Goal: Information Seeking & Learning: Learn about a topic

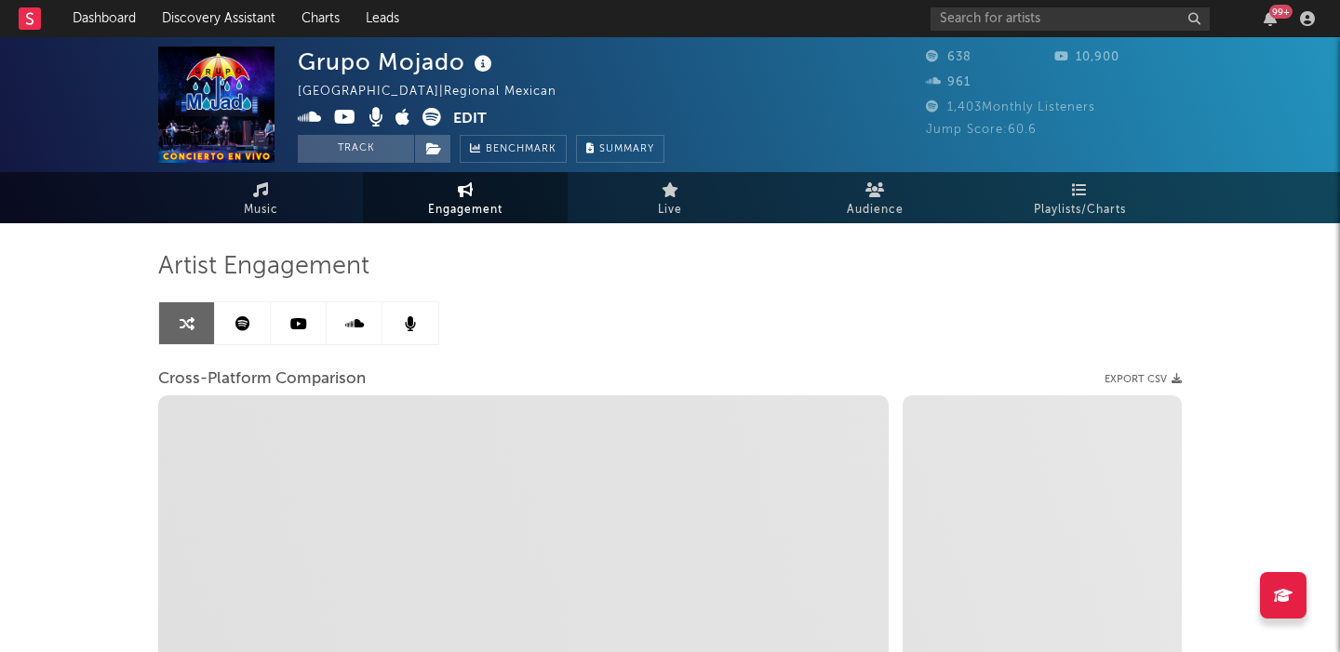
select select "1m"
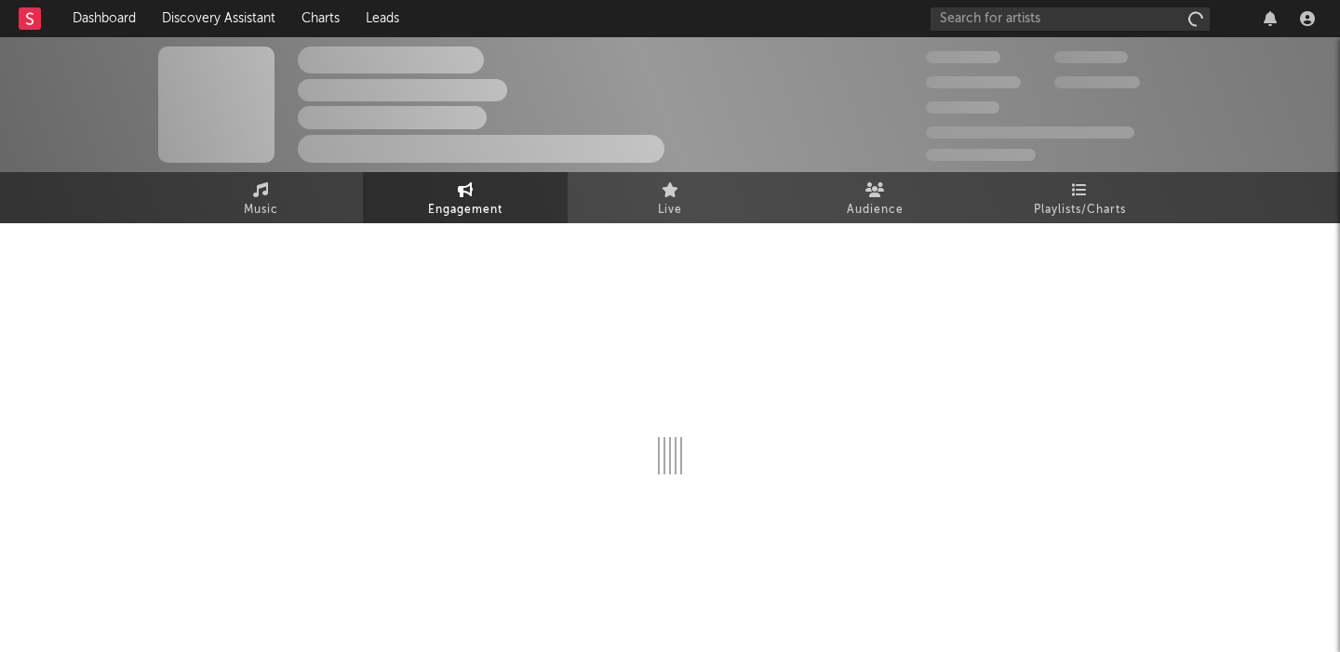
click at [29, 358] on div "The Artist Name Unknown Location | Shoegaze Edit Track Benchmark Summary 300,00…" at bounding box center [670, 344] width 1340 height 614
select select "1w"
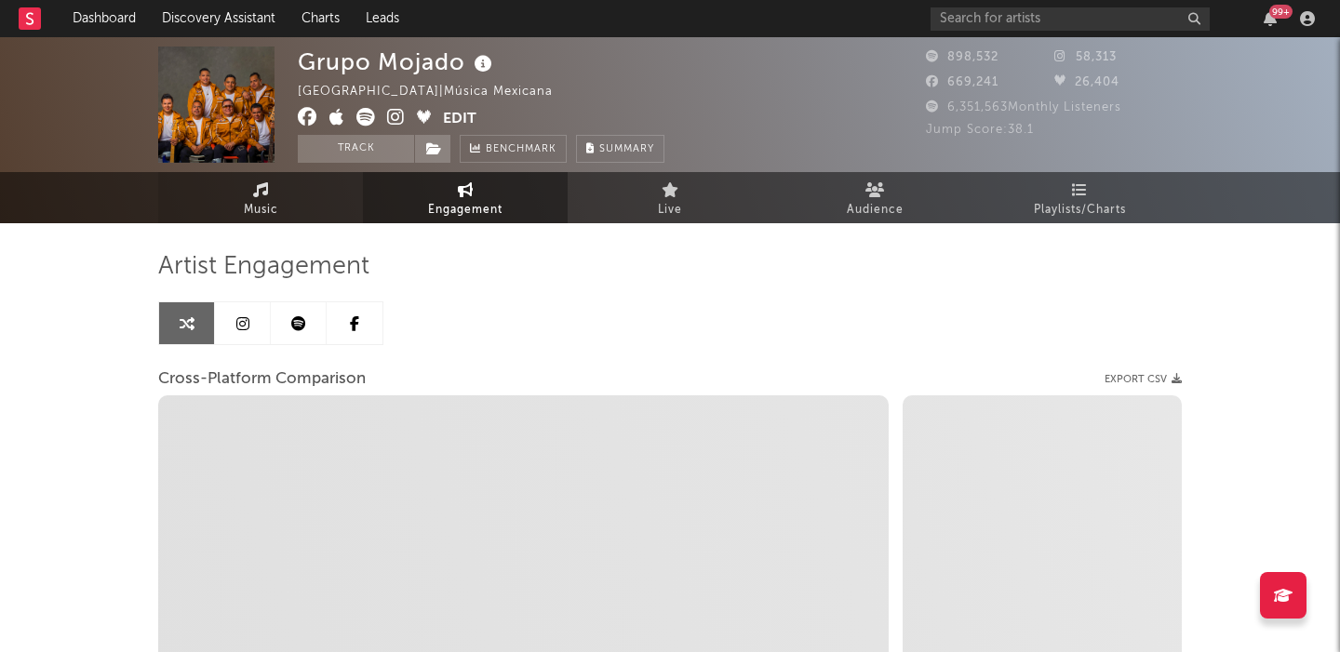
click at [319, 206] on link "Music" at bounding box center [260, 197] width 205 height 51
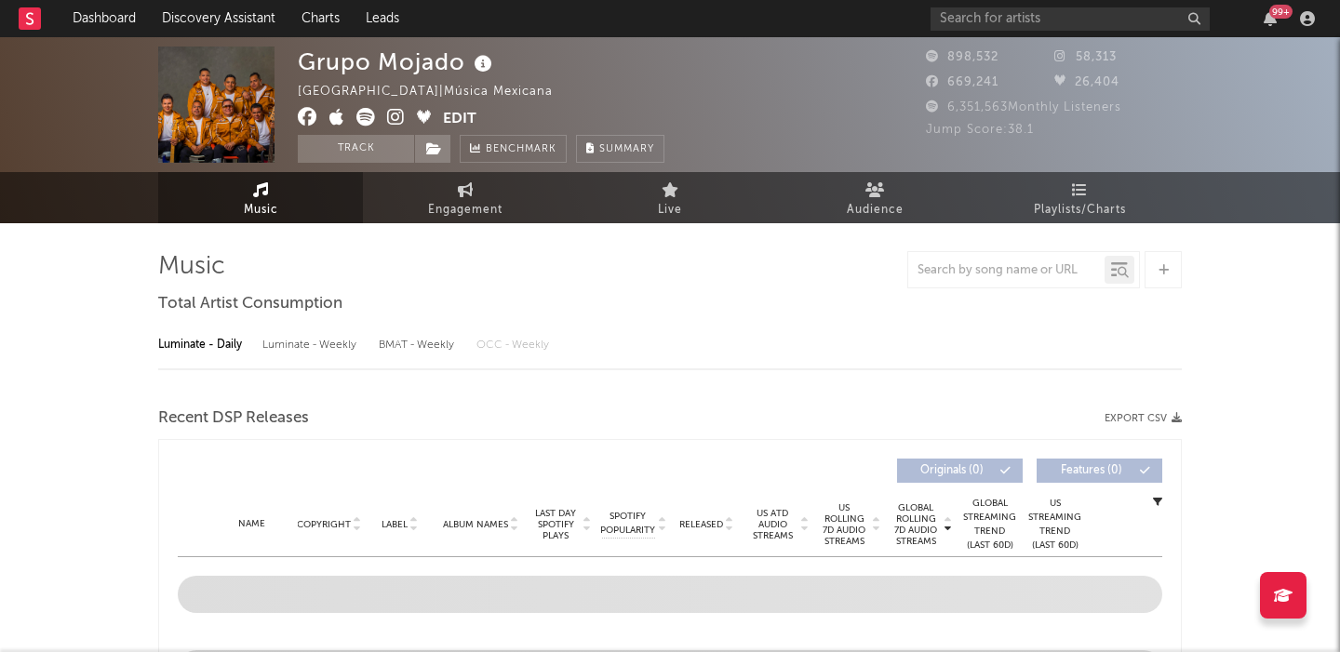
select select "6m"
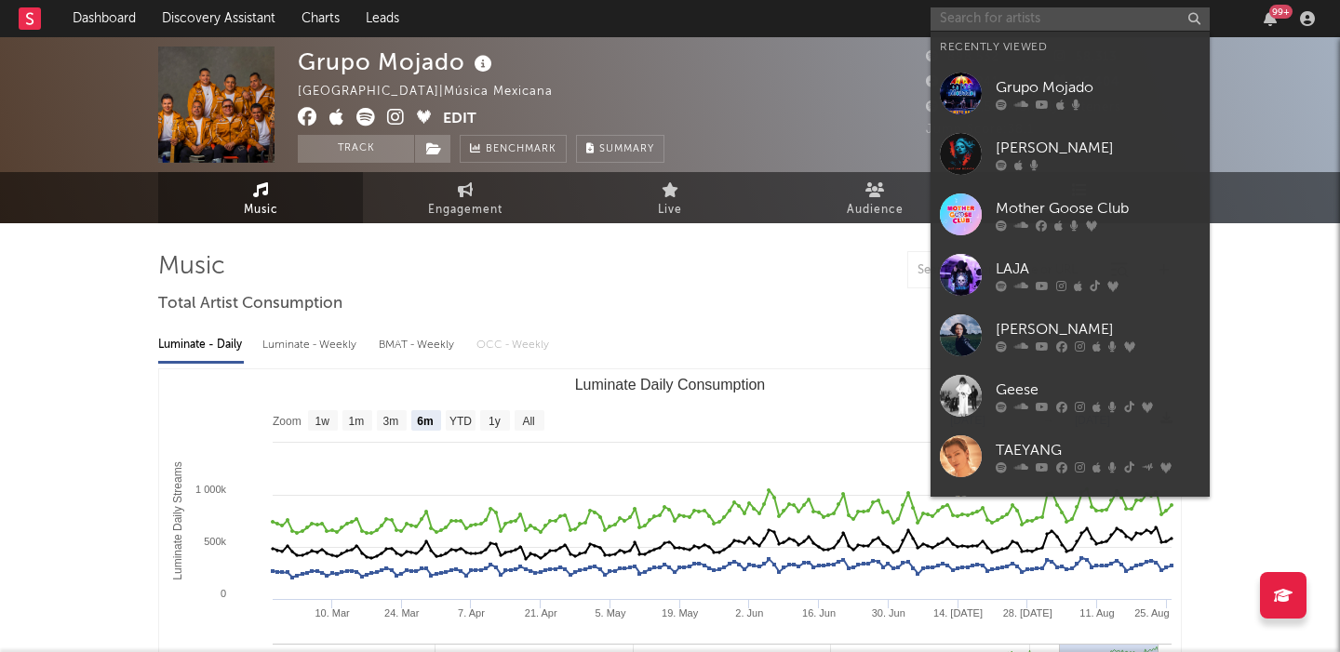
click at [988, 15] on input "text" at bounding box center [1070, 18] width 279 height 23
paste input "[URL][DOMAIN_NAME]"
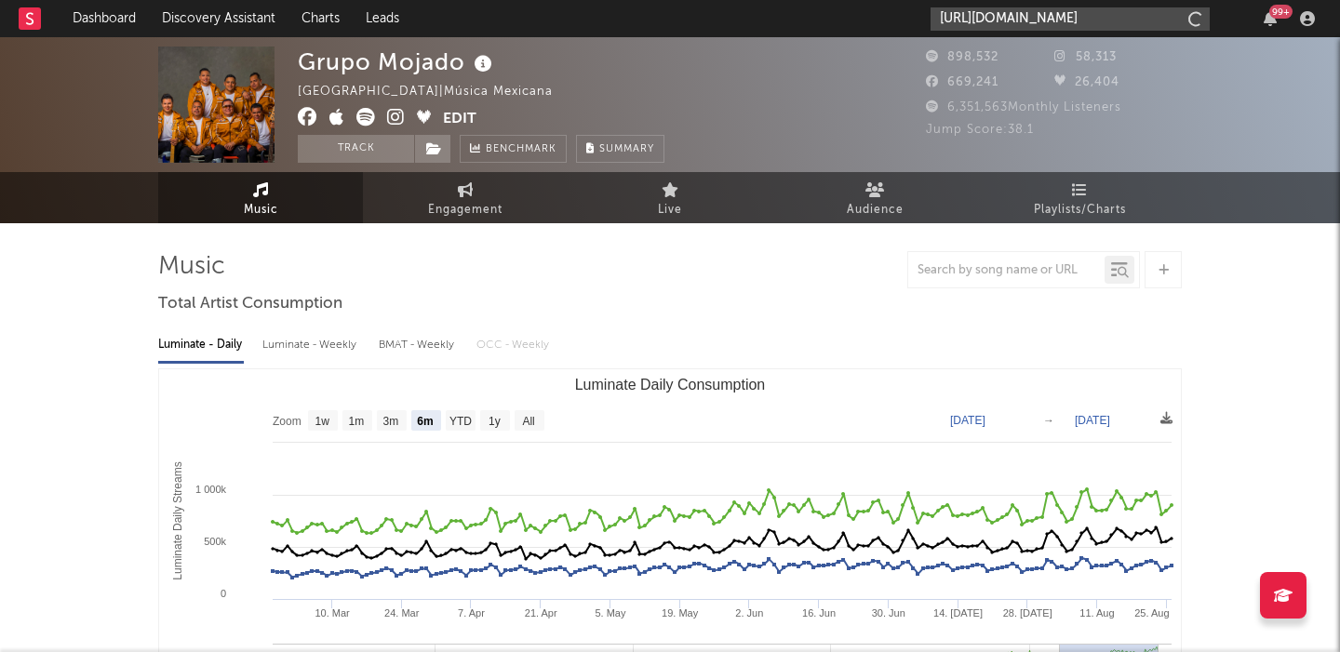
scroll to position [0, 321]
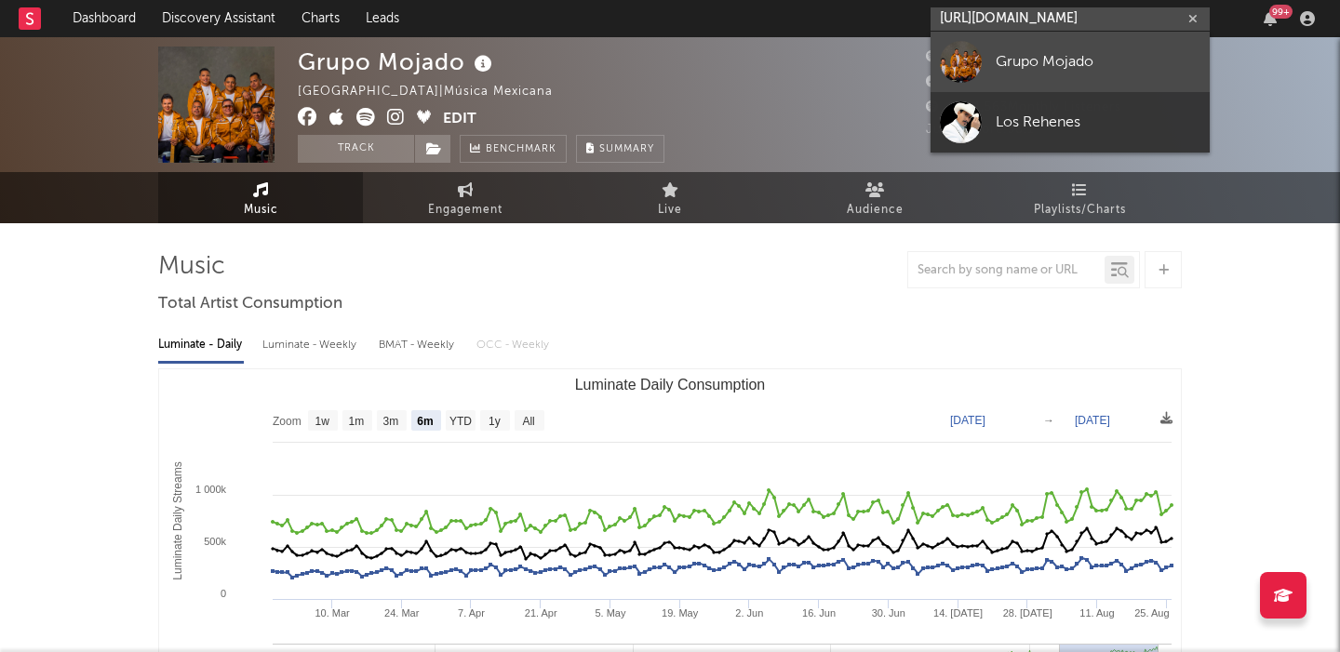
type input "[URL][DOMAIN_NAME]"
click at [1110, 41] on link "Grupo Mojado" at bounding box center [1070, 62] width 279 height 60
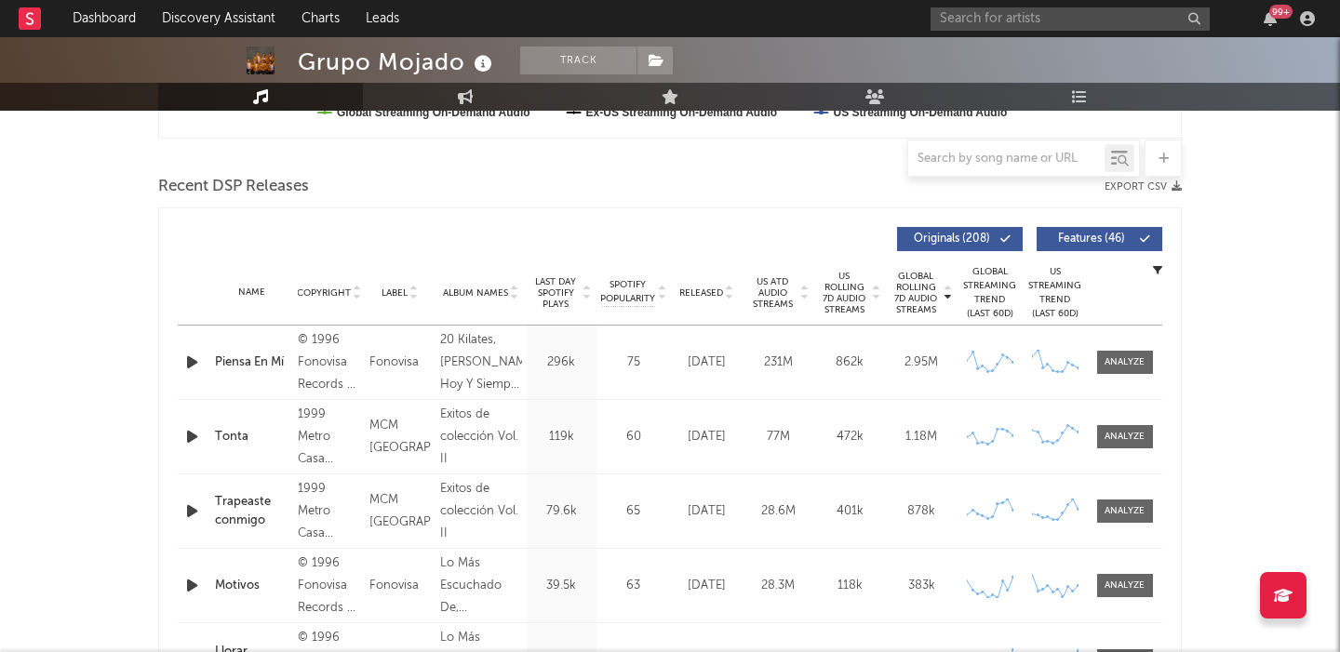
scroll to position [628, 0]
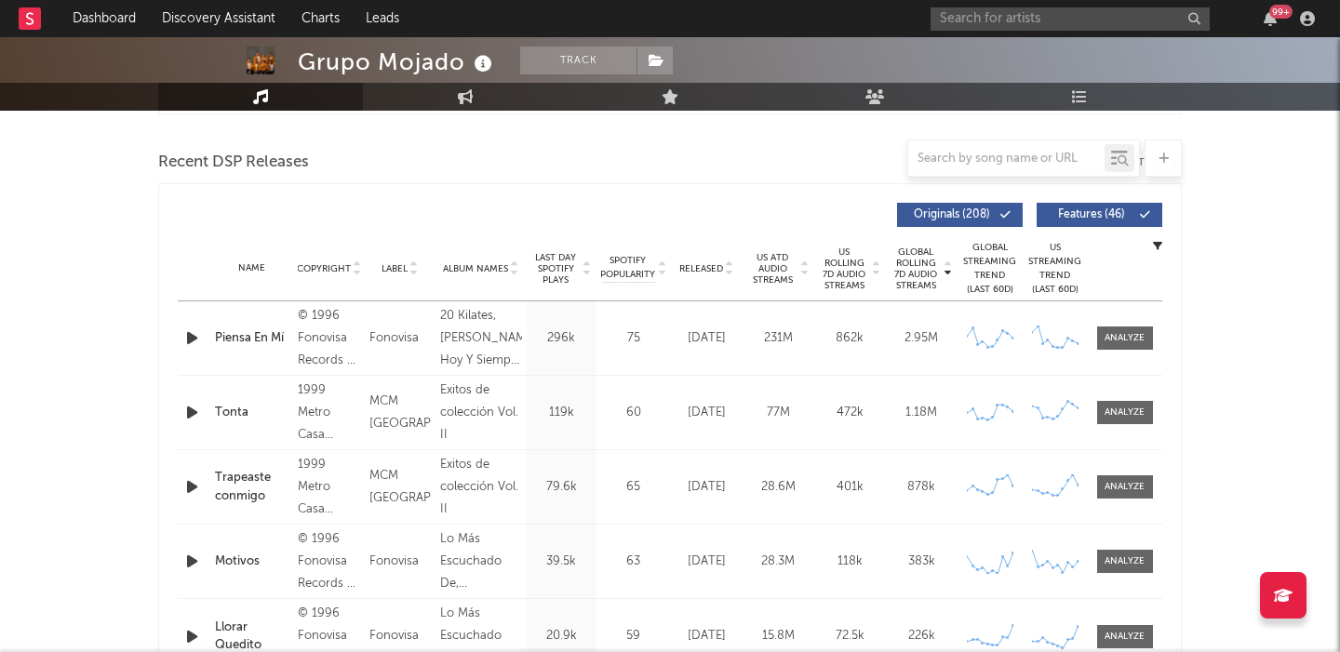
click at [1061, 214] on span "Features ( 46 )" at bounding box center [1092, 214] width 86 height 11
click at [705, 266] on span "Released" at bounding box center [701, 268] width 44 height 11
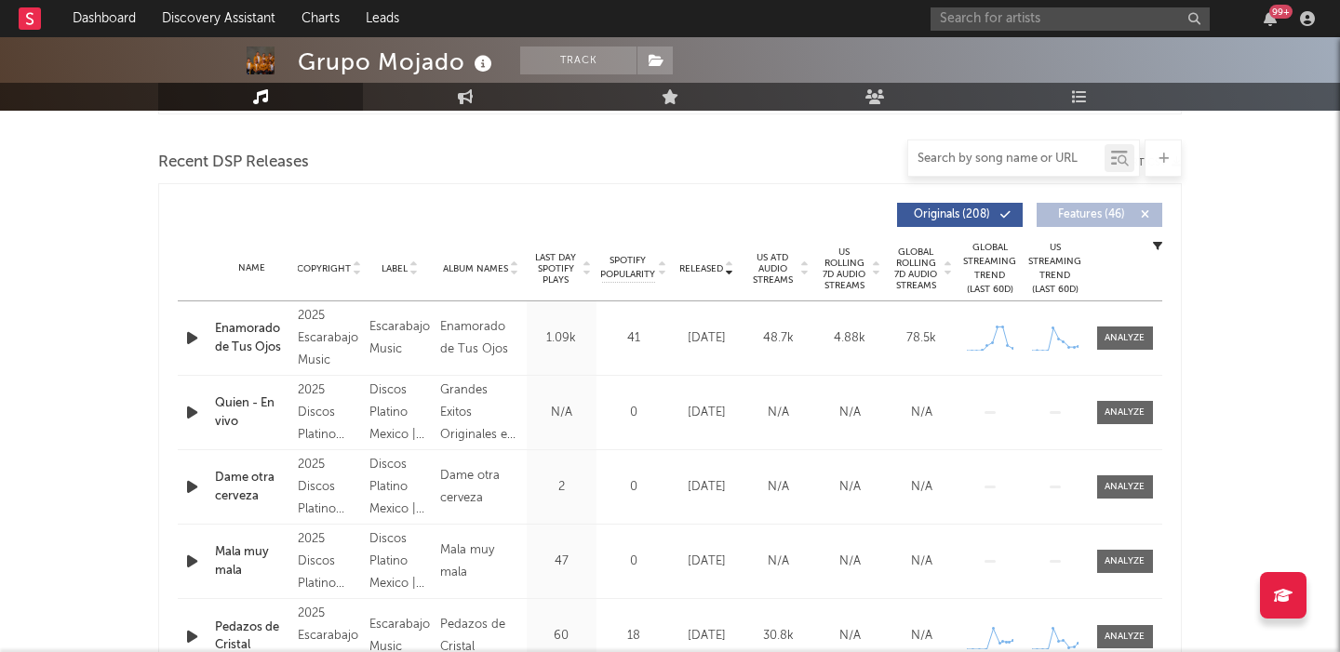
click at [944, 162] on input "text" at bounding box center [1006, 159] width 196 height 15
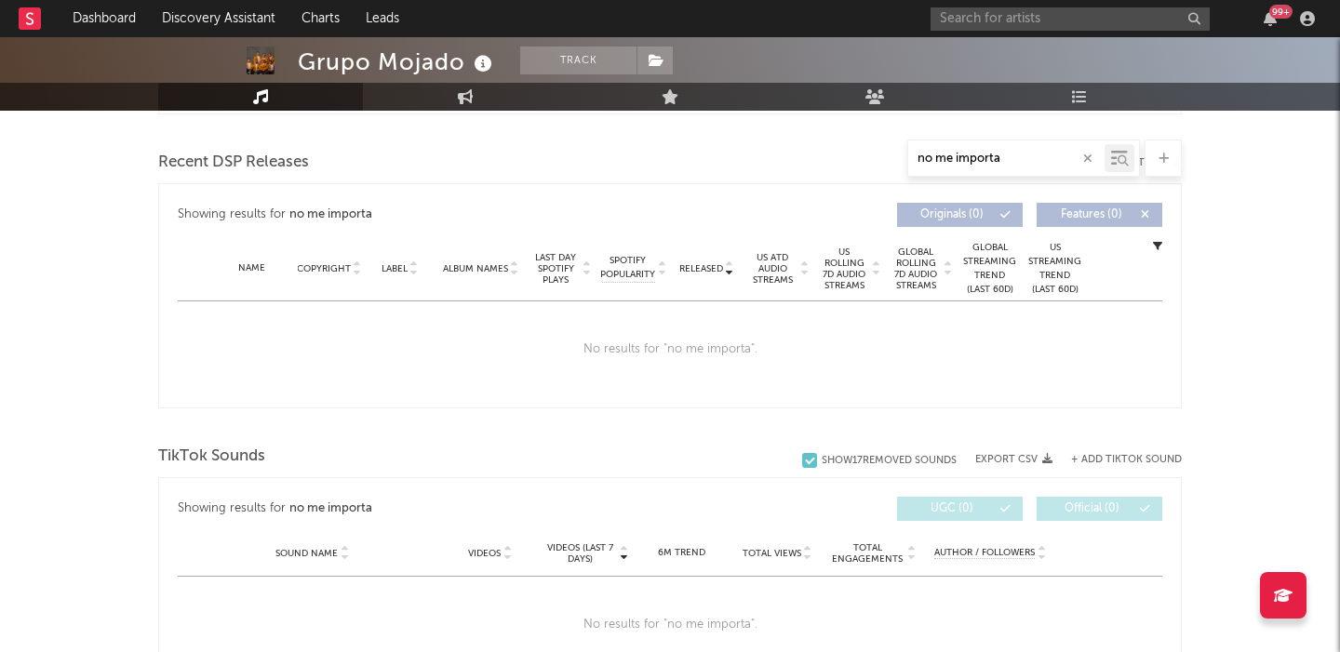
type input "no me importa"
click at [996, 20] on input "text" at bounding box center [1070, 18] width 279 height 23
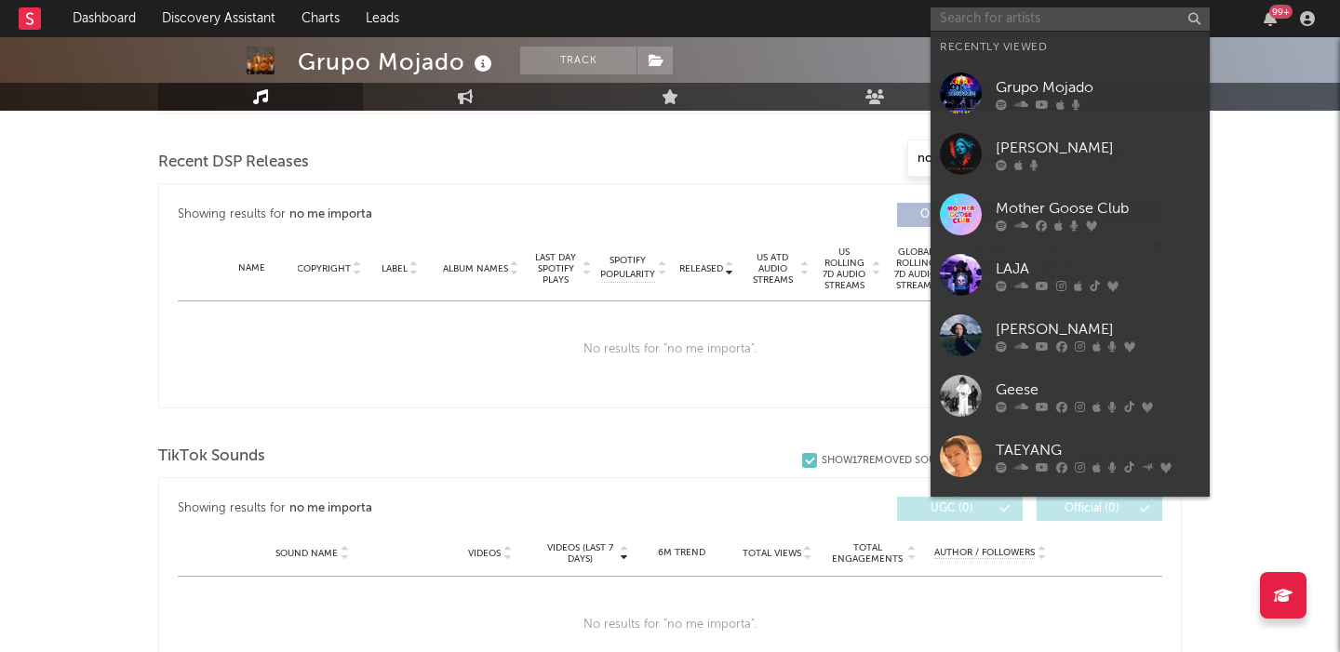
paste input "[URL][DOMAIN_NAME]"
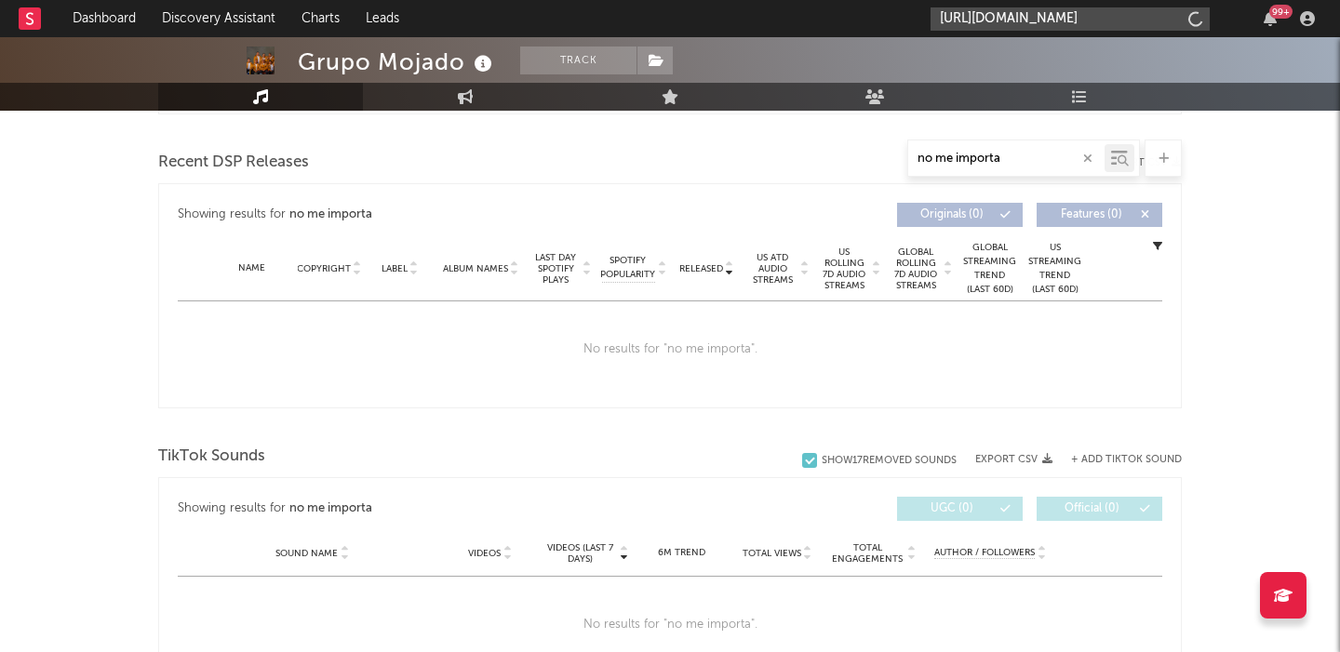
scroll to position [0, 317]
type input "[URL][DOMAIN_NAME]"
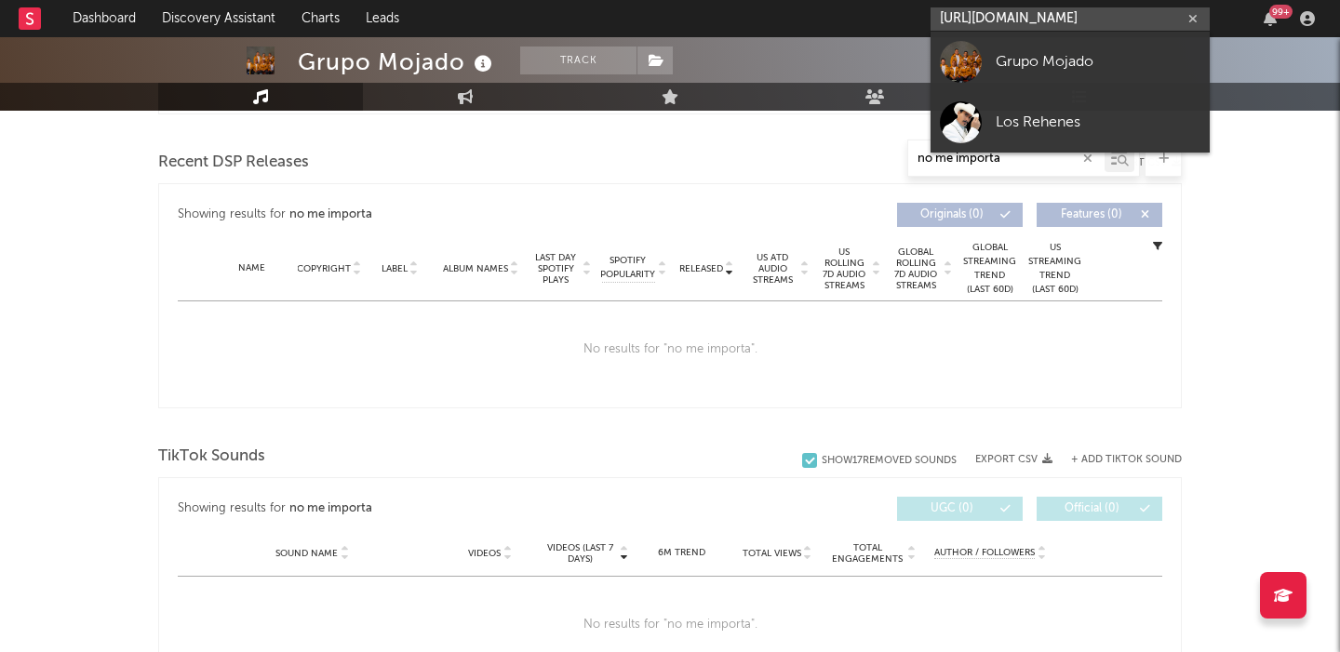
click at [1022, 22] on input "[URL][DOMAIN_NAME]" at bounding box center [1070, 18] width 279 height 23
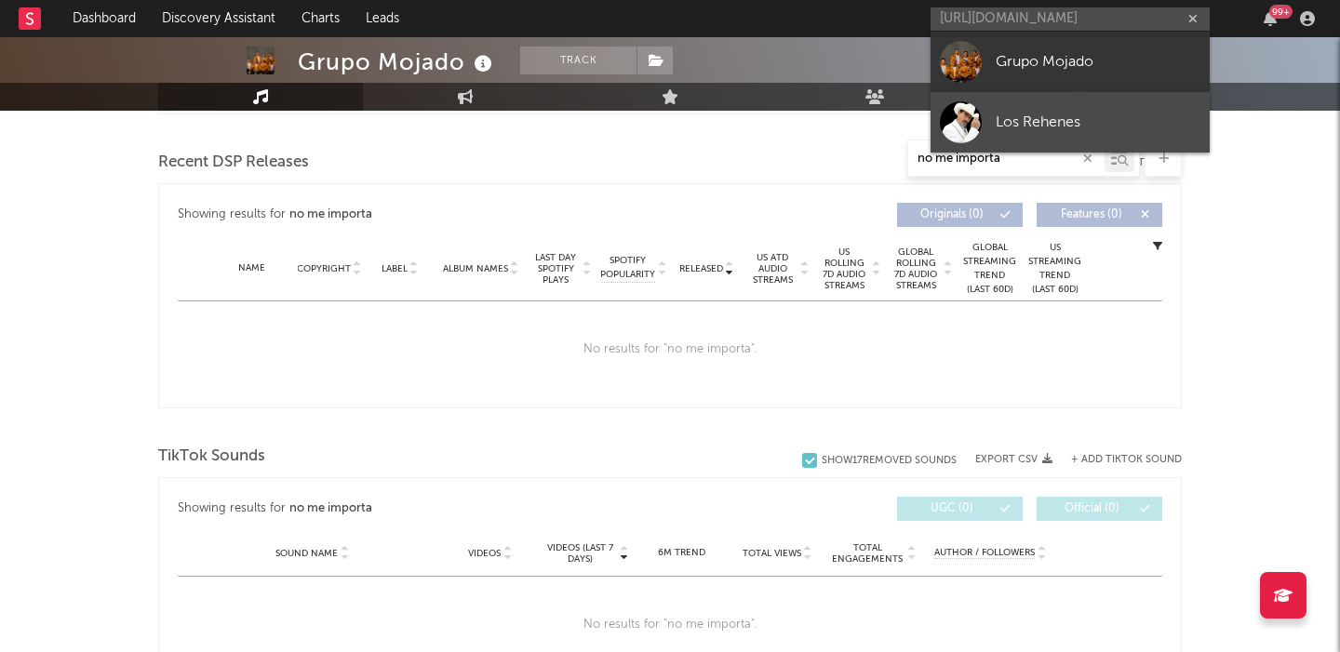
click at [1044, 118] on div "Los Rehenes" at bounding box center [1098, 122] width 205 height 22
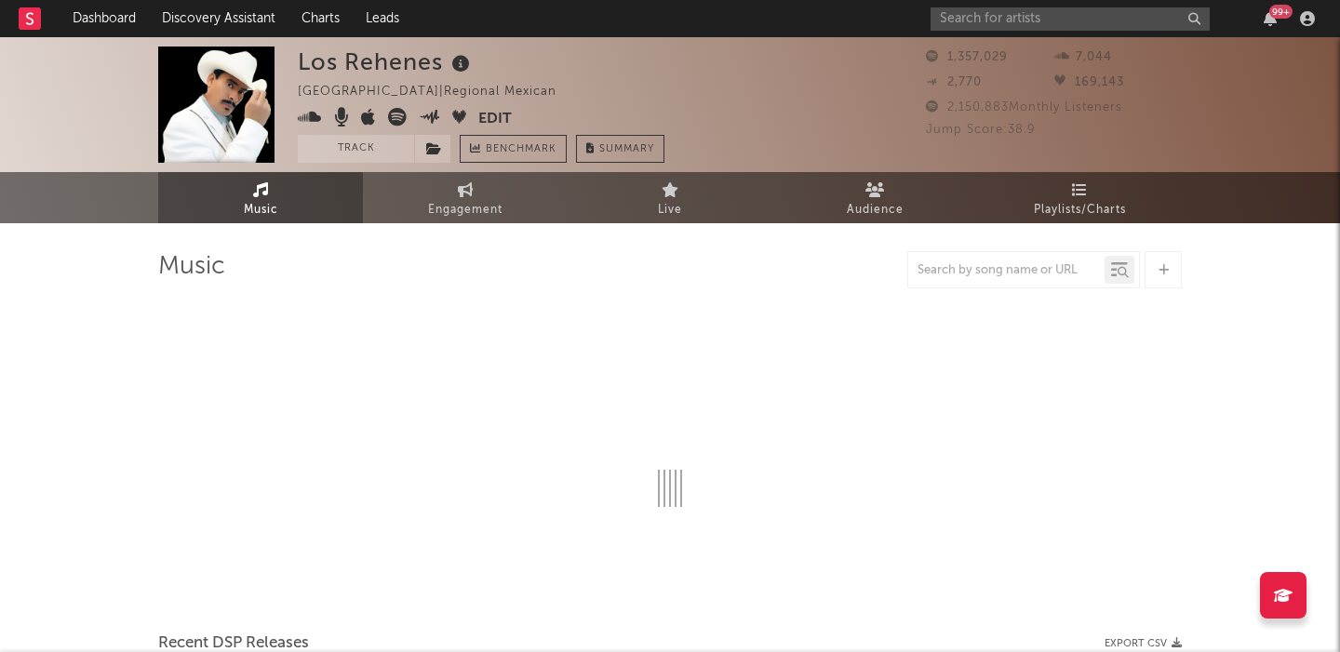
select select "6m"
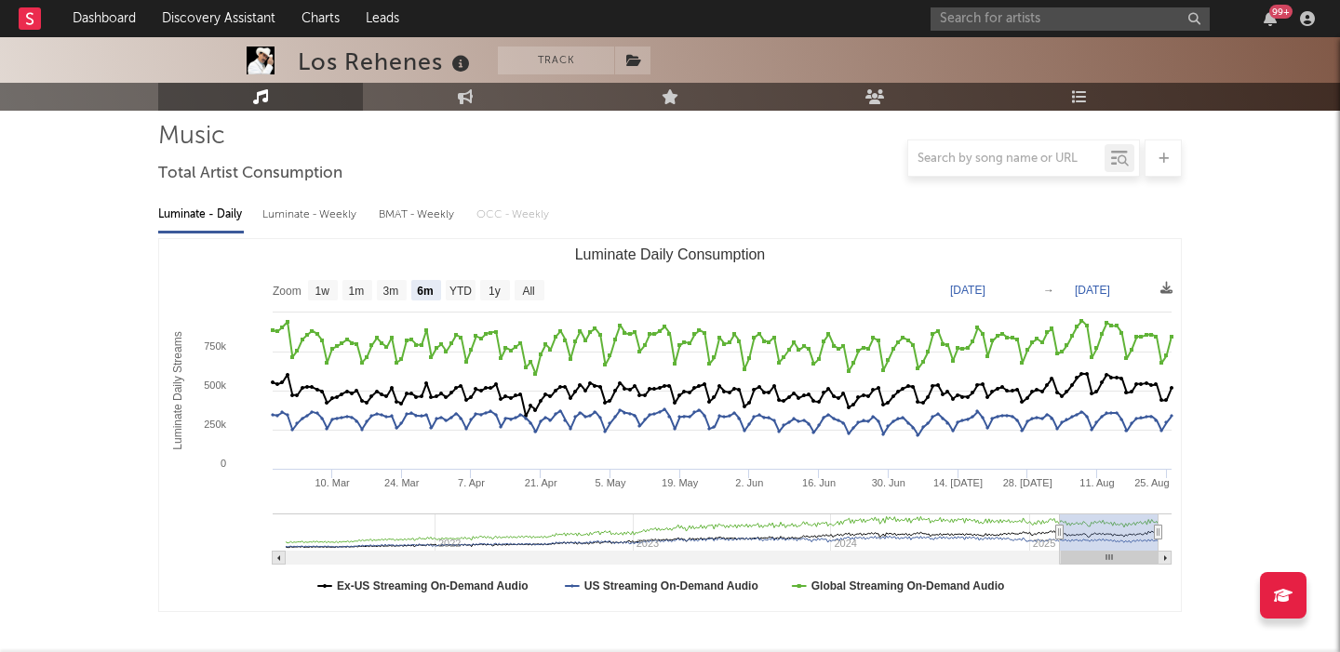
scroll to position [131, 0]
click at [967, 165] on input "text" at bounding box center [1006, 159] width 196 height 15
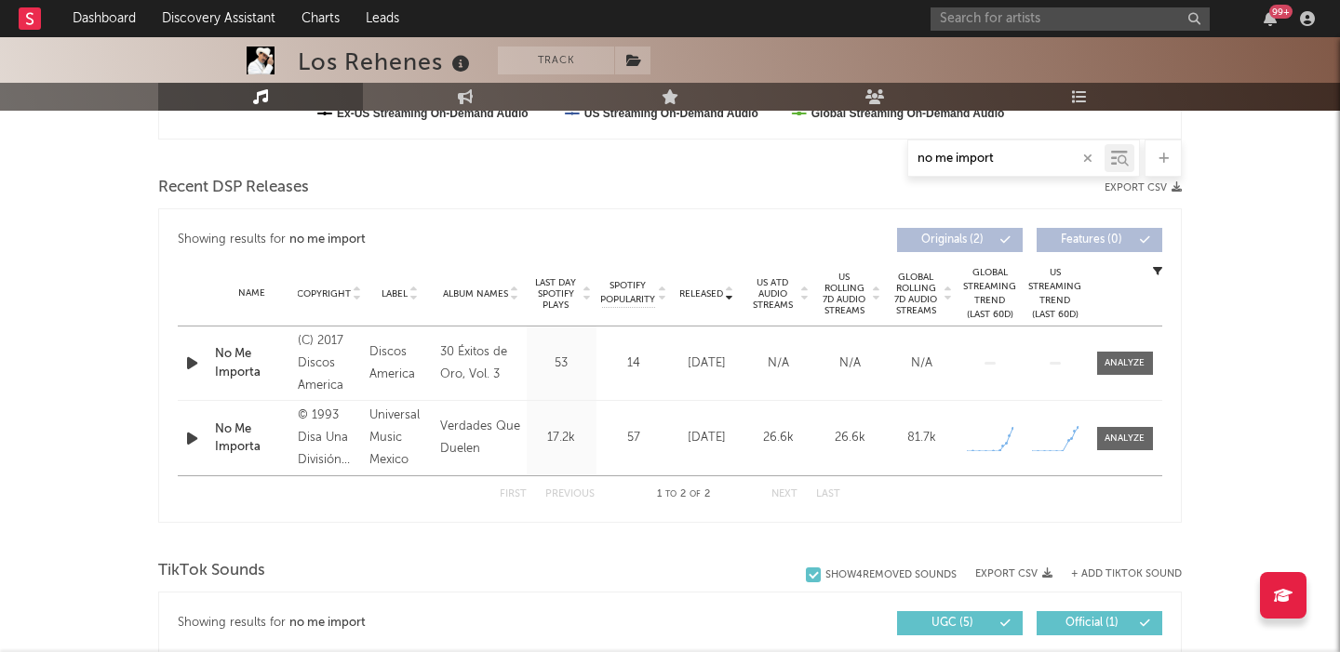
type input "no me import"
click at [251, 432] on div "No Me Importa" at bounding box center [252, 439] width 74 height 36
click at [236, 434] on div "No Me Importa" at bounding box center [252, 439] width 74 height 36
